Goal: Task Accomplishment & Management: Complete application form

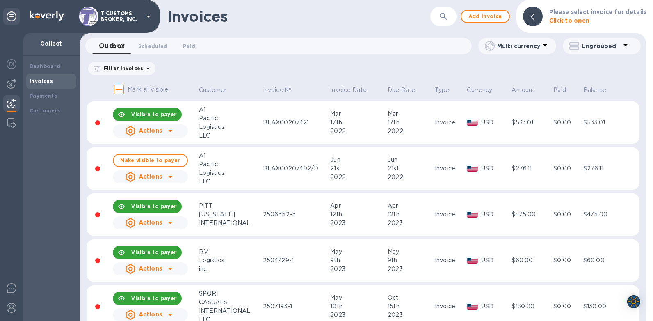
click at [444, 20] on icon "button" at bounding box center [444, 16] width 10 height 10
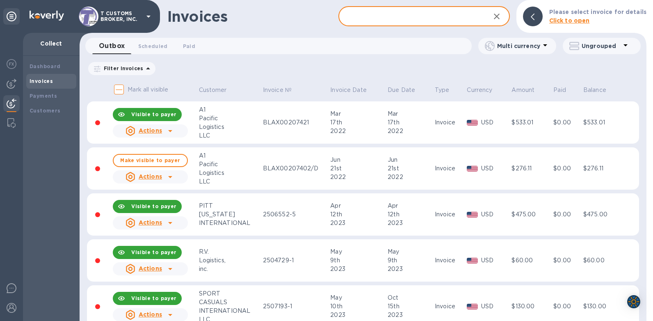
click at [425, 15] on input "text" at bounding box center [411, 17] width 145 height 20
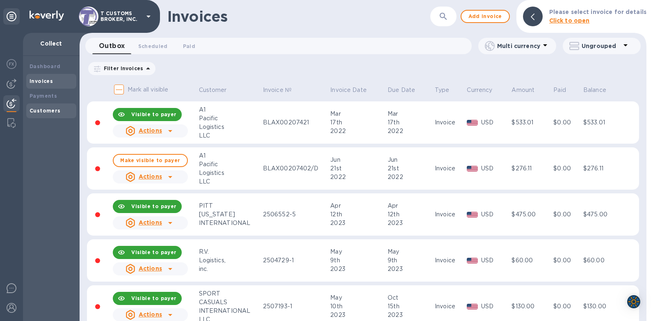
click at [43, 110] on b "Customers" at bounding box center [45, 111] width 31 height 6
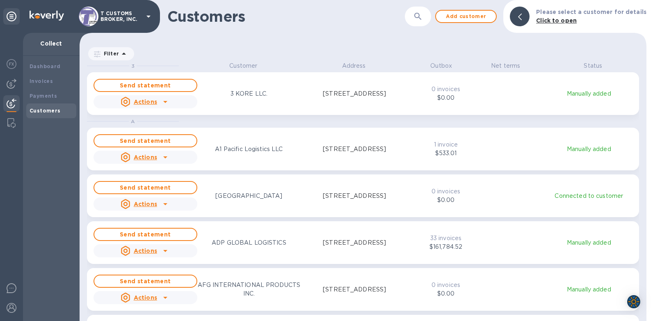
scroll to position [253, 564]
click at [428, 12] on button "button" at bounding box center [418, 17] width 20 height 20
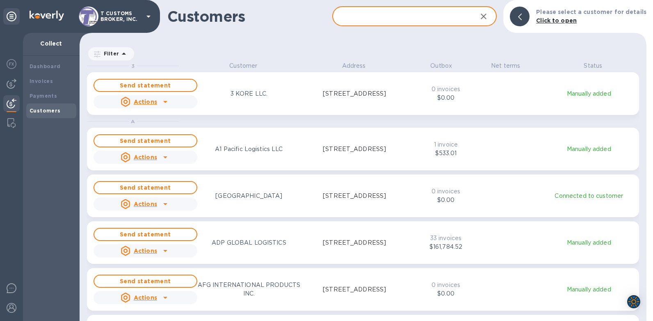
click at [377, 18] on input "text" at bounding box center [401, 17] width 139 height 20
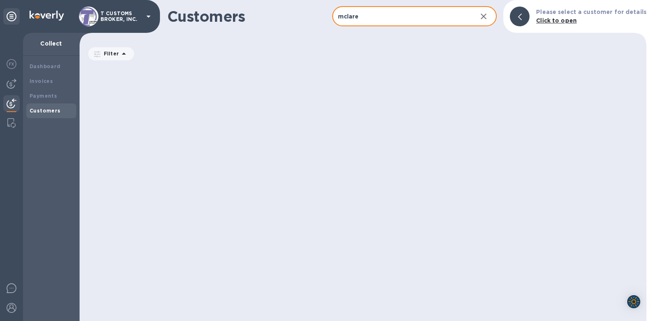
type input "mclaren"
drag, startPoint x: 364, startPoint y: 17, endPoint x: 268, endPoint y: 18, distance: 96.0
click at [309, 18] on div "Customers mclaren ​ Add customer Please select a customer for details Click to …" at bounding box center [363, 16] width 567 height 33
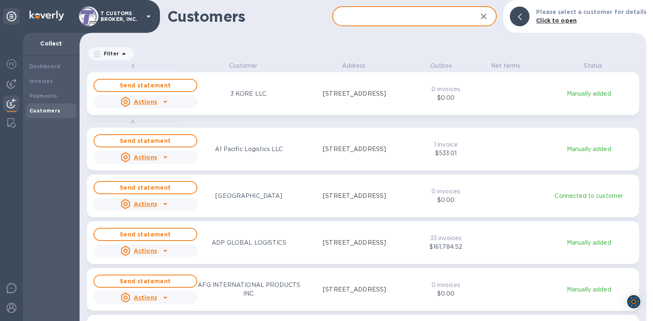
scroll to position [7, 4]
click at [29, 113] on div "Customers" at bounding box center [51, 110] width 50 height 15
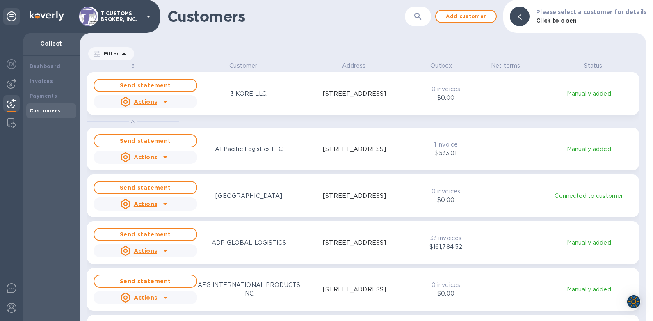
click at [39, 113] on b "Customers" at bounding box center [45, 111] width 31 height 6
click at [464, 19] on span "Add customer" at bounding box center [466, 16] width 47 height 10
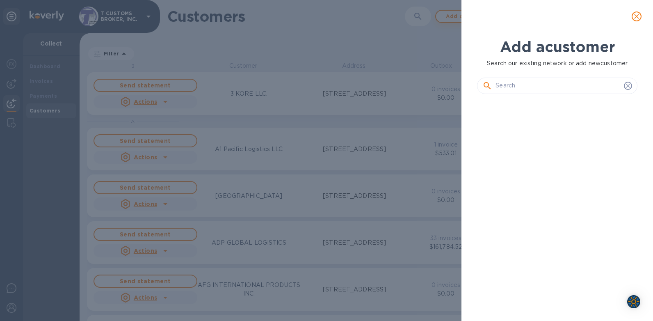
scroll to position [192, 163]
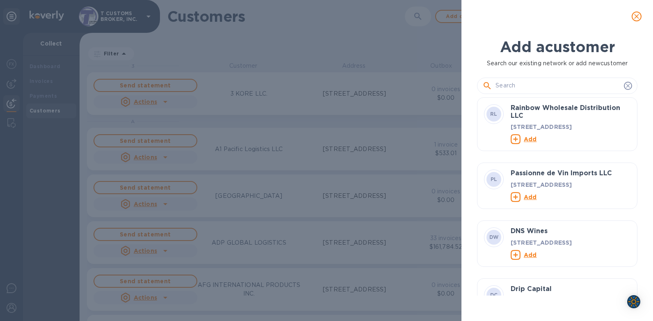
click at [519, 85] on input "text" at bounding box center [558, 86] width 125 height 12
click at [504, 87] on input "text" at bounding box center [558, 86] width 125 height 12
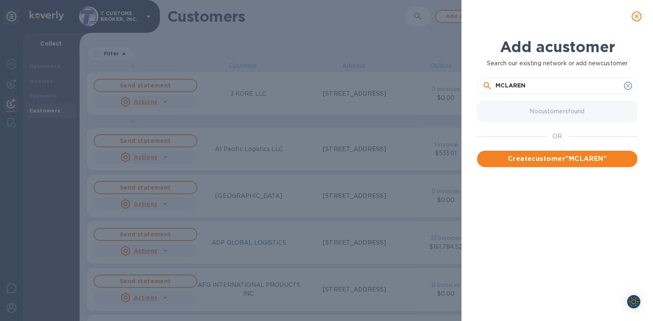
click at [525, 83] on input "MCLAREN" at bounding box center [558, 86] width 125 height 12
click at [535, 85] on input "MCLAREN" at bounding box center [558, 86] width 125 height 12
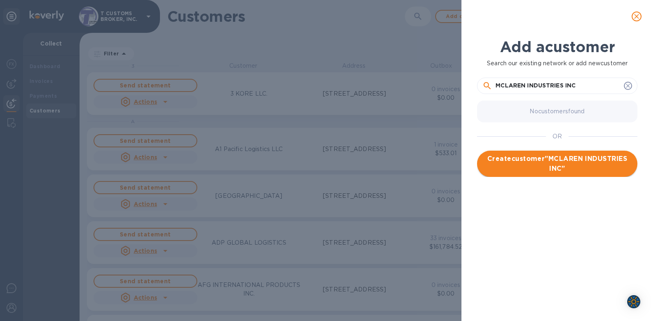
type input "MCLAREN INDUSTRIES INC"
click at [560, 162] on span "Create customer " MCLAREN INDUSTRIES INC "" at bounding box center [557, 164] width 147 height 20
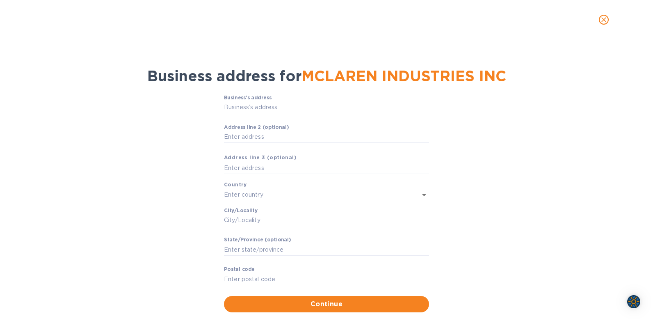
click at [262, 109] on input "Business’s аddress" at bounding box center [326, 107] width 205 height 12
type input "[STREET_ADDRESS]"
type input "[GEOGRAPHIC_DATA]"
type input "FL"
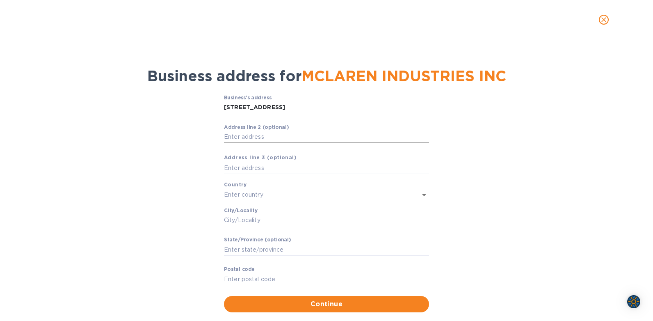
type input "32254"
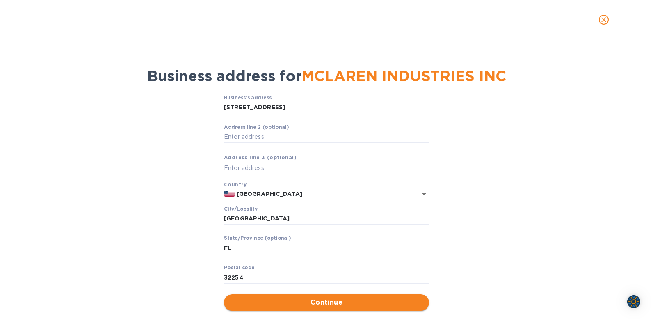
click at [318, 298] on span "Continue" at bounding box center [327, 302] width 192 height 10
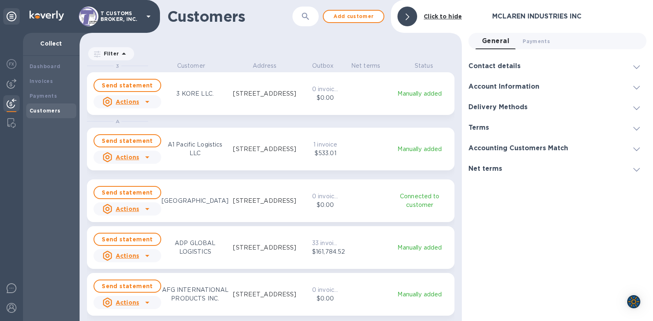
scroll to position [253, 379]
click at [33, 94] on b "Payments" at bounding box center [43, 96] width 27 height 6
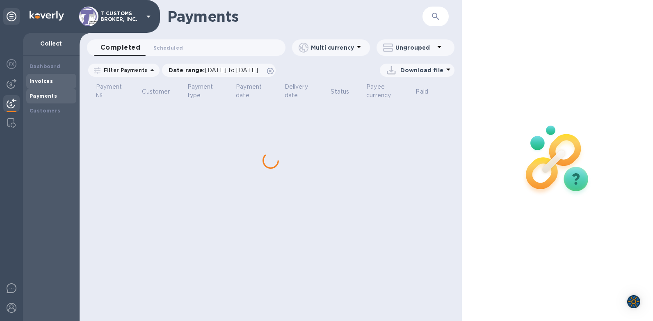
click at [38, 82] on b "Invoices" at bounding box center [41, 81] width 23 height 6
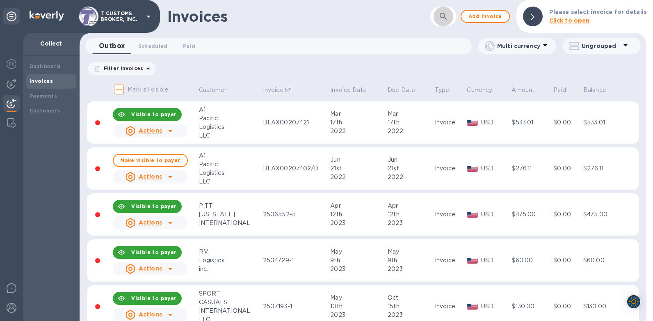
click at [443, 17] on icon "button" at bounding box center [444, 16] width 10 height 10
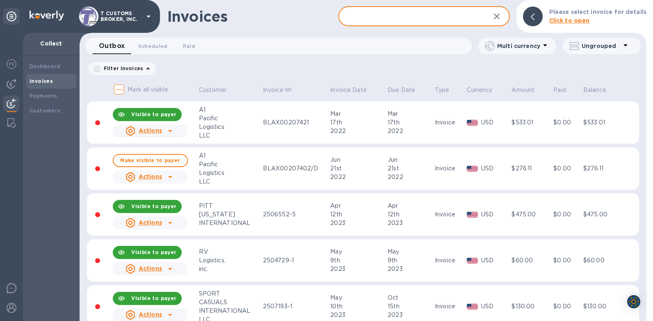
click at [417, 17] on input "text" at bounding box center [411, 17] width 145 height 20
click at [389, 16] on input "text" at bounding box center [411, 17] width 145 height 20
click at [34, 96] on b "Payments" at bounding box center [43, 96] width 27 height 6
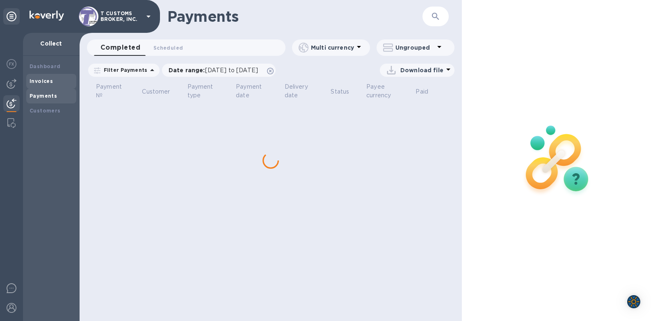
click at [37, 84] on div "Invoices" at bounding box center [51, 81] width 43 height 8
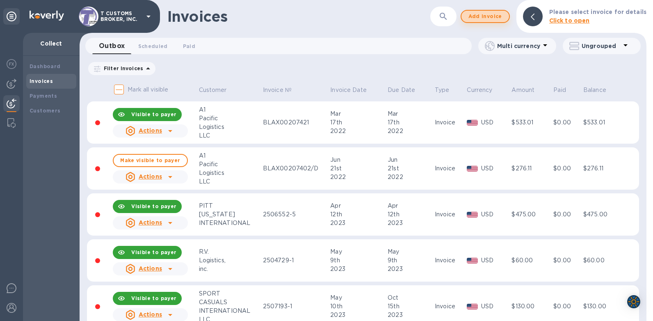
click at [487, 16] on span "Add invoice" at bounding box center [485, 16] width 34 height 10
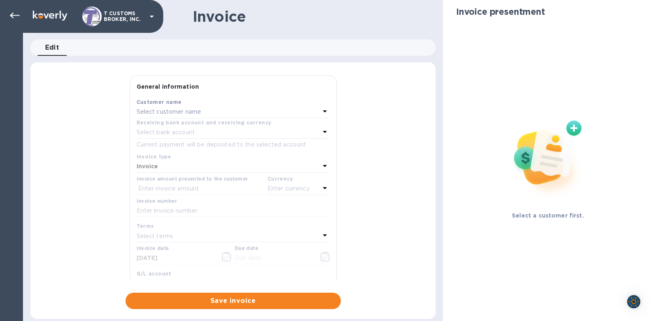
click at [143, 108] on p "Select customer name" at bounding box center [169, 112] width 65 height 9
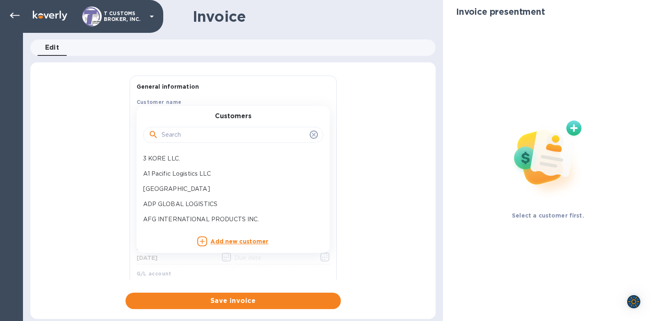
click at [172, 132] on input "text" at bounding box center [234, 135] width 145 height 12
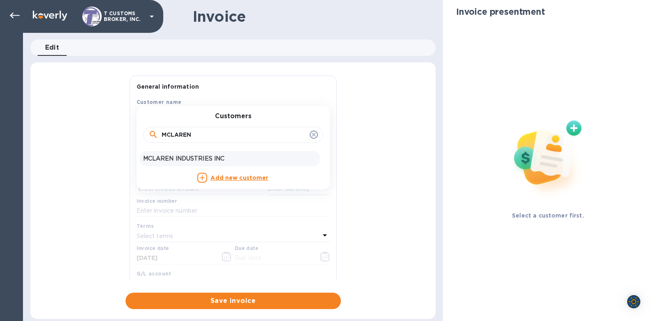
type input "MCLAREN"
click at [174, 160] on p "MCLAREN INDUSTRIES INC" at bounding box center [230, 158] width 174 height 9
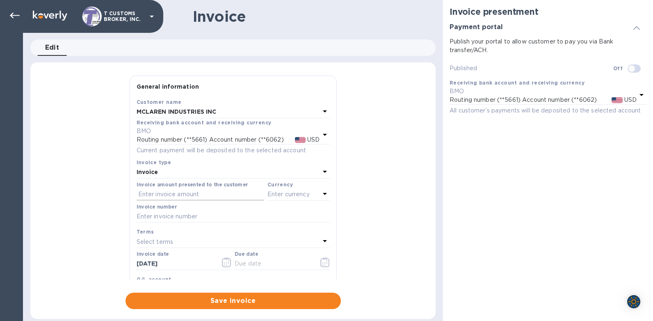
click at [144, 194] on input "text" at bounding box center [201, 194] width 128 height 12
type input "153.01"
click at [289, 194] on p "Enter currency" at bounding box center [289, 194] width 42 height 9
click at [197, 211] on div "USD" at bounding box center [219, 215] width 66 height 12
click at [149, 216] on input "text" at bounding box center [233, 216] width 193 height 12
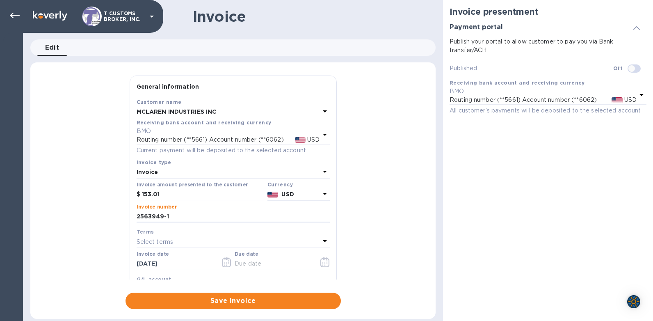
type input "2563949-1"
click at [151, 242] on p "Select terms" at bounding box center [155, 242] width 37 height 9
click at [253, 270] on input "text" at bounding box center [234, 265] width 145 height 12
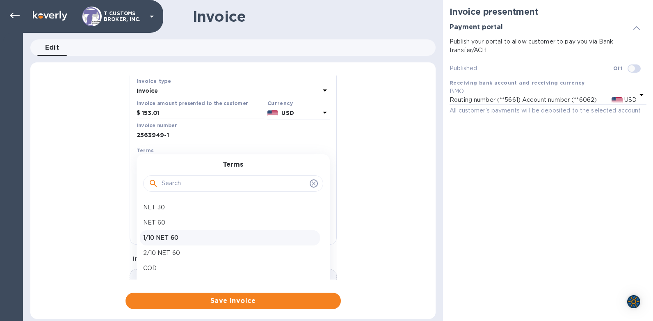
scroll to position [82, 0]
click at [153, 264] on p "COD" at bounding box center [230, 267] width 174 height 9
type input "[DATE]"
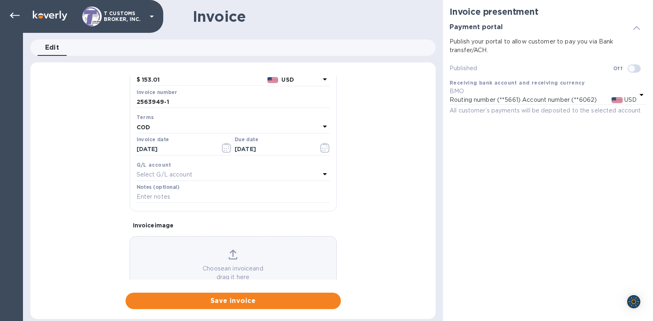
scroll to position [140, 0]
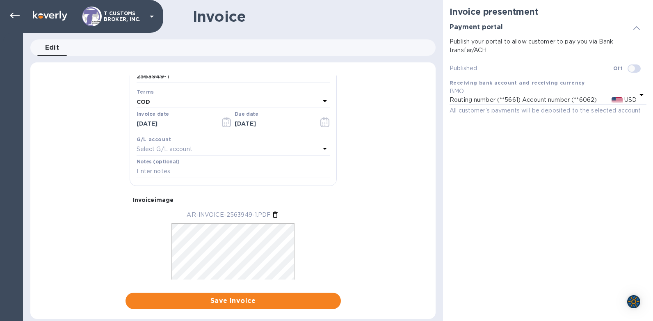
click at [107, 193] on div "General information Save Customer name MCLAREN INDUSTRIES INC Receiving bank ac…" at bounding box center [232, 192] width 405 height 233
click at [95, 144] on div "General information Save Customer name MCLAREN INDUSTRIES INC Receiving bank ac…" at bounding box center [232, 192] width 405 height 233
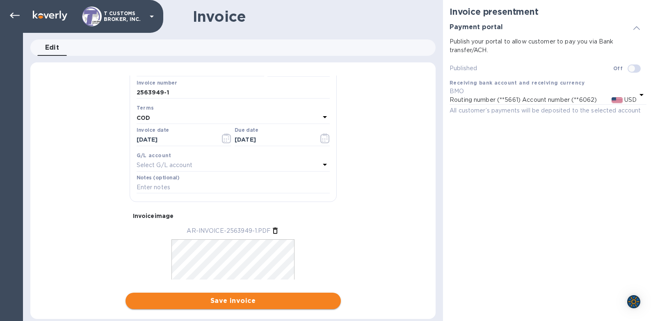
click at [233, 301] on span "Save invoice" at bounding box center [233, 301] width 202 height 10
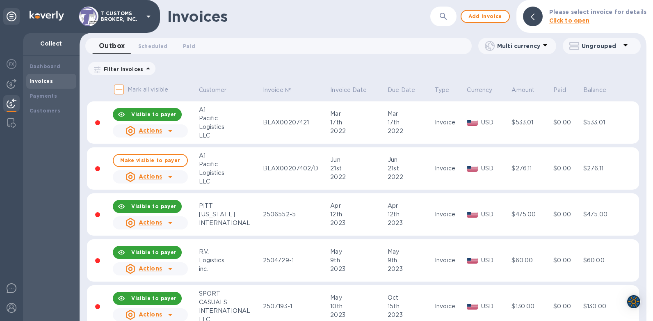
click at [445, 18] on icon "button" at bounding box center [443, 16] width 7 height 7
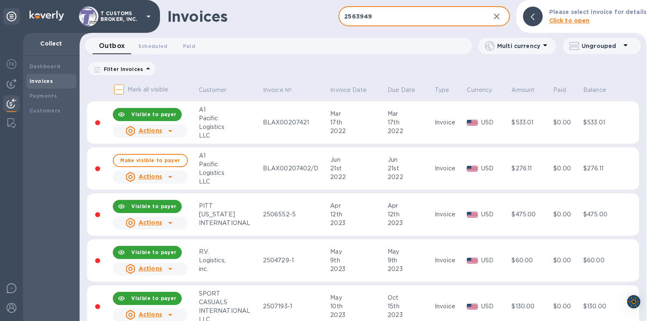
type input "2563949"
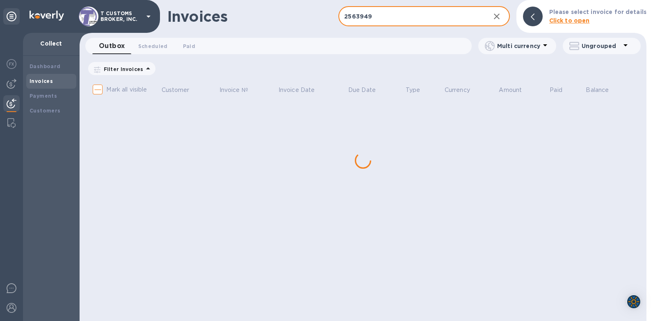
checkbox input "true"
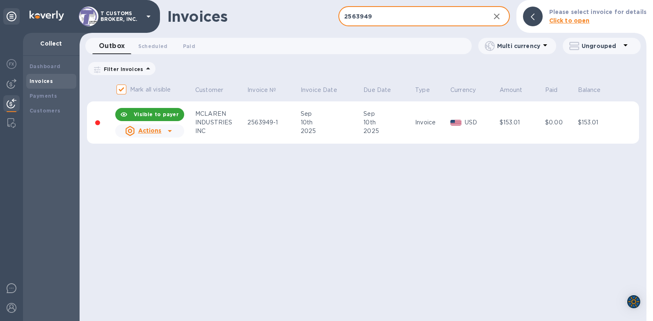
click at [167, 131] on icon at bounding box center [170, 131] width 10 height 10
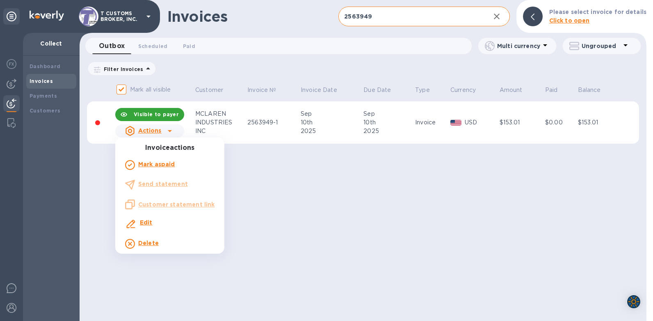
click at [494, 209] on div at bounding box center [326, 160] width 653 height 321
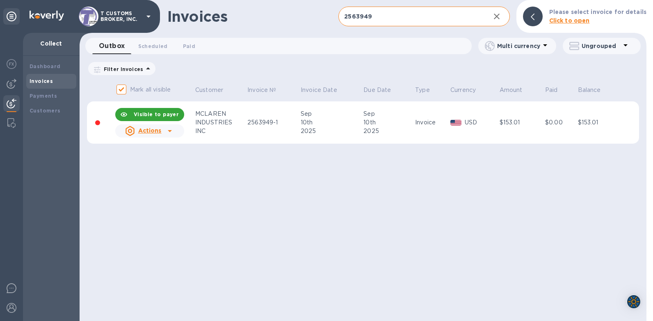
click at [169, 132] on icon at bounding box center [170, 131] width 10 height 10
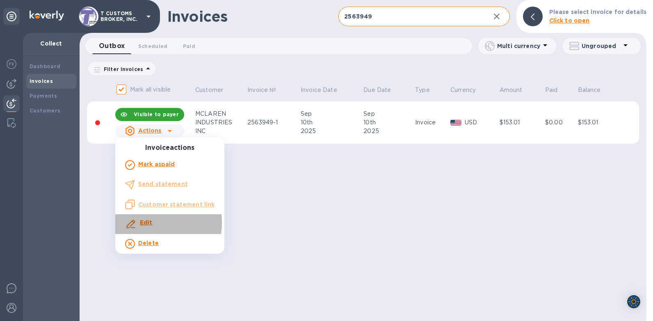
click at [144, 223] on b "Edit" at bounding box center [146, 222] width 13 height 7
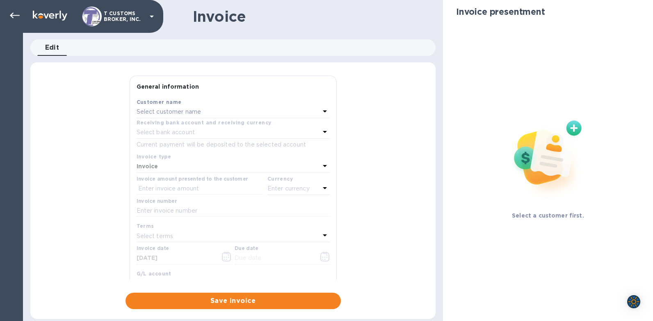
type input "[DATE]"
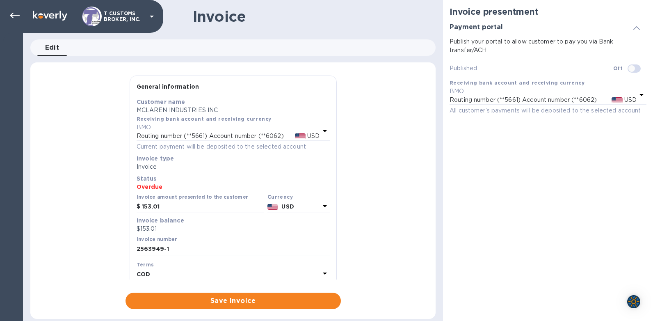
click at [158, 189] on p "Overdue" at bounding box center [233, 187] width 193 height 8
click at [631, 71] on input "checkbox" at bounding box center [632, 69] width 42 height 14
checkbox input "true"
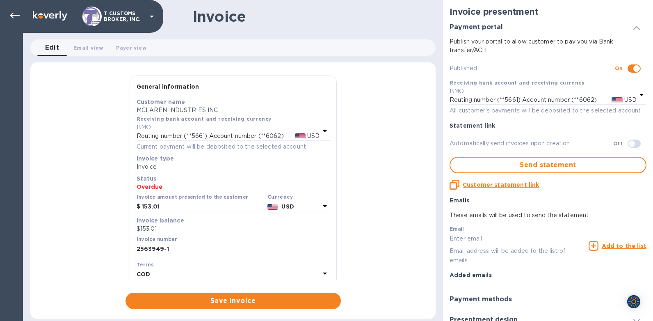
click at [629, 144] on input "checkbox" at bounding box center [632, 144] width 42 height 14
checkbox input "true"
click at [485, 186] on u "Customer statement link" at bounding box center [501, 184] width 76 height 7
